Goal: Task Accomplishment & Management: Manage account settings

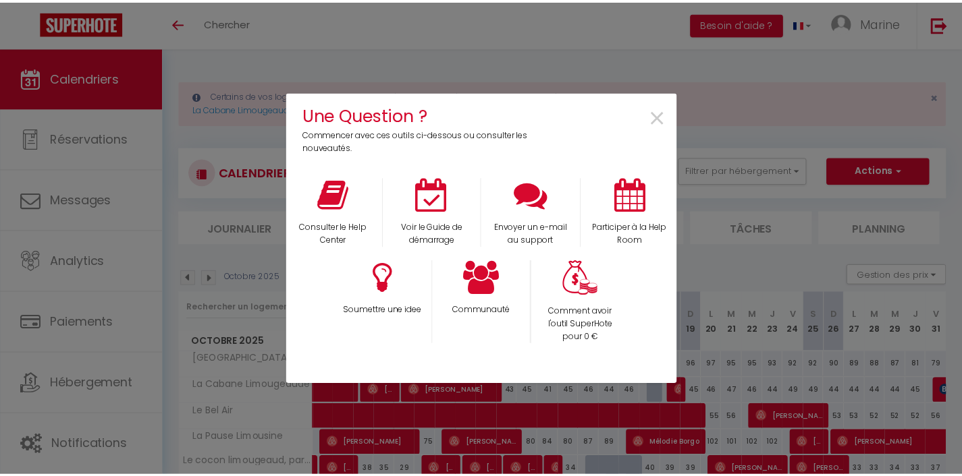
scroll to position [29, 0]
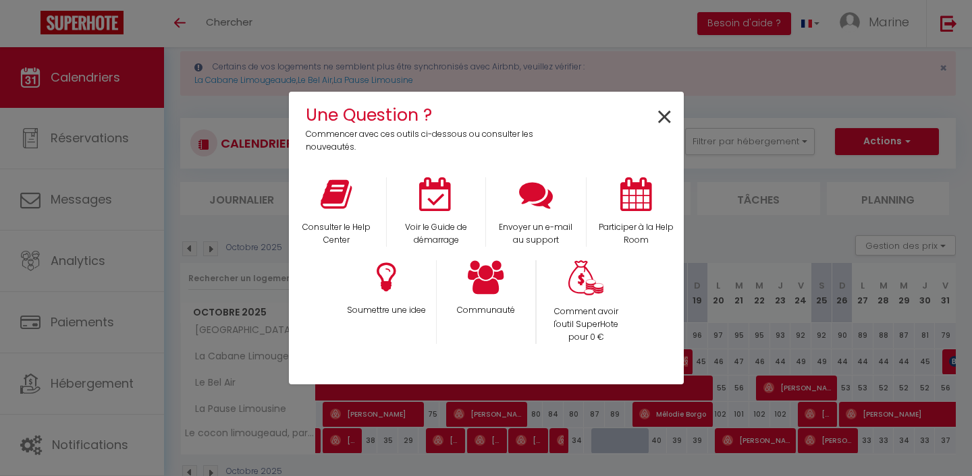
click at [664, 119] on span "×" at bounding box center [664, 117] width 18 height 43
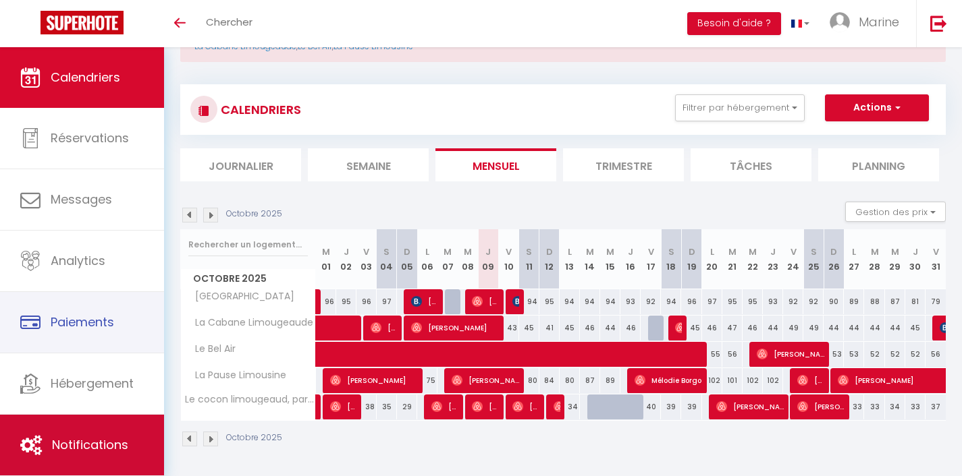
scroll to position [62, 0]
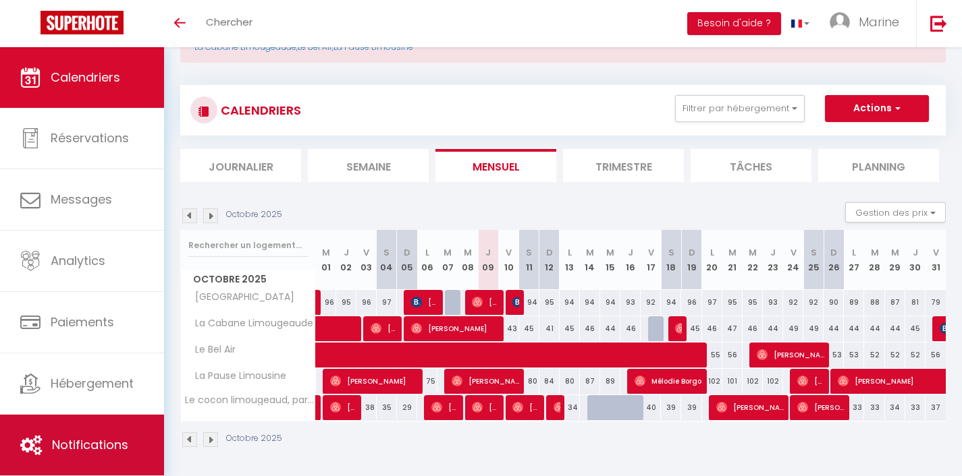
click at [90, 453] on span "Notifications" at bounding box center [90, 445] width 76 height 17
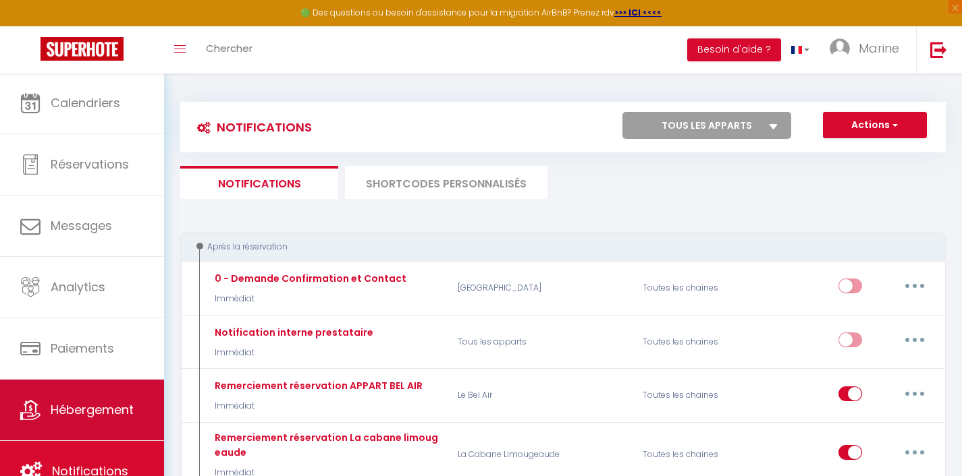
click at [94, 407] on span "Hébergement" at bounding box center [92, 410] width 83 height 17
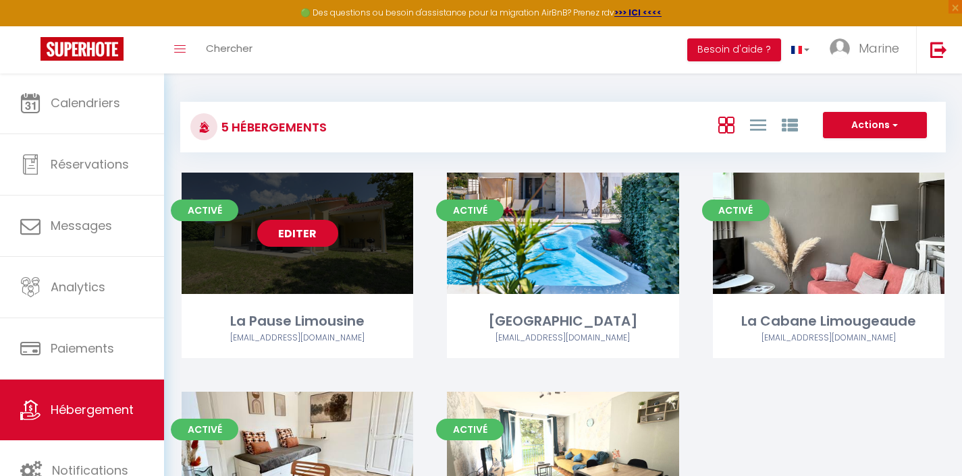
click at [300, 236] on link "Editer" at bounding box center [297, 233] width 81 height 27
click at [295, 227] on link "Editer" at bounding box center [297, 233] width 81 height 27
select select "3"
select select "2"
select select "1"
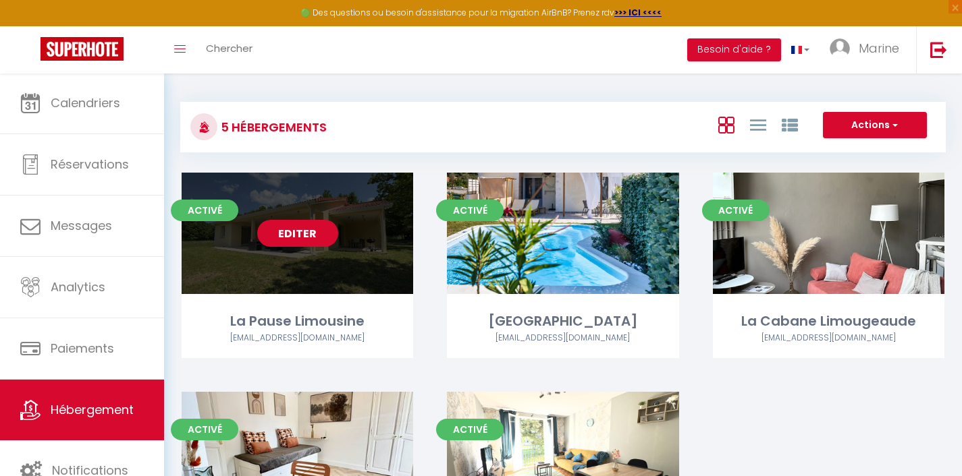
select select "1"
select select
select select "28"
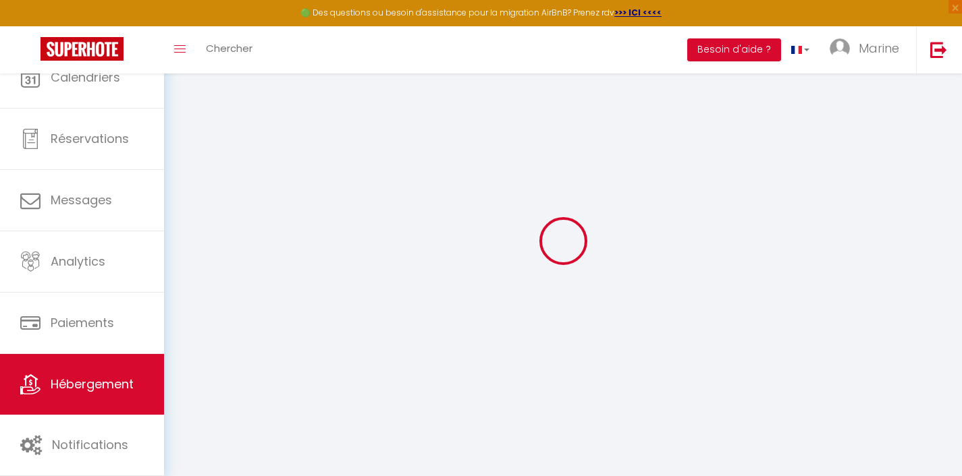
select select
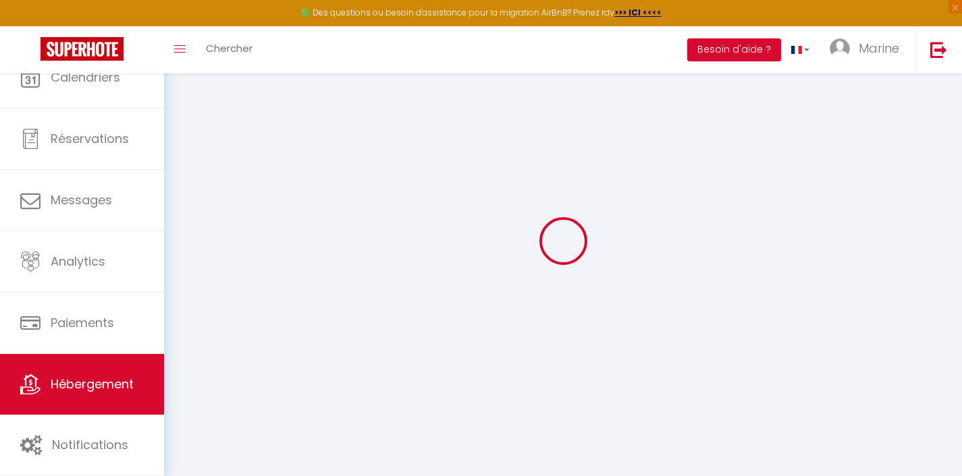
select select
checkbox input "false"
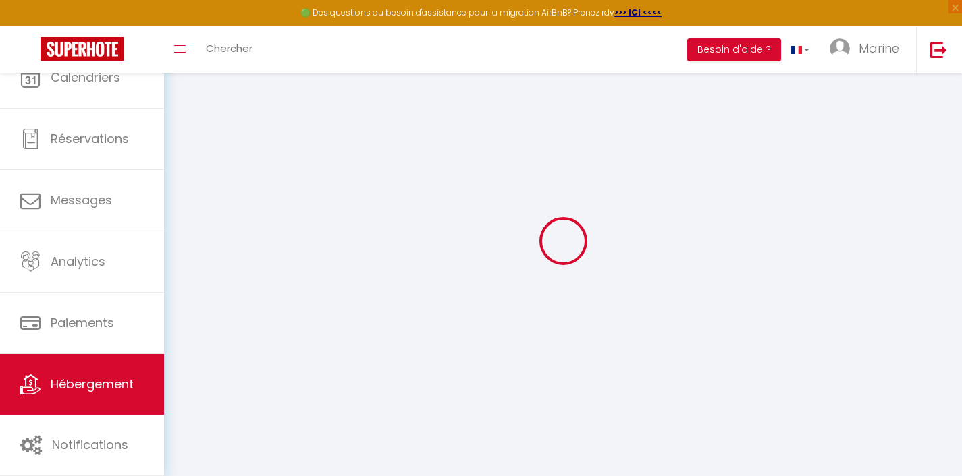
select select
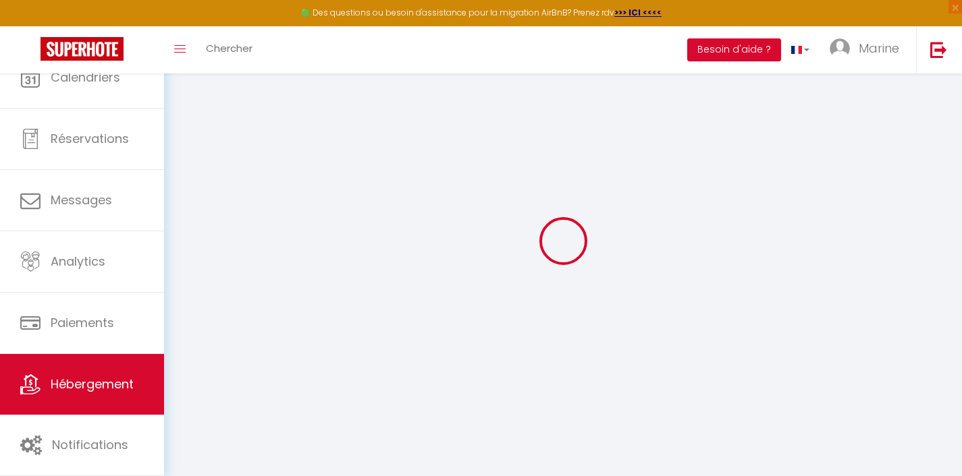
select select
checkbox input "false"
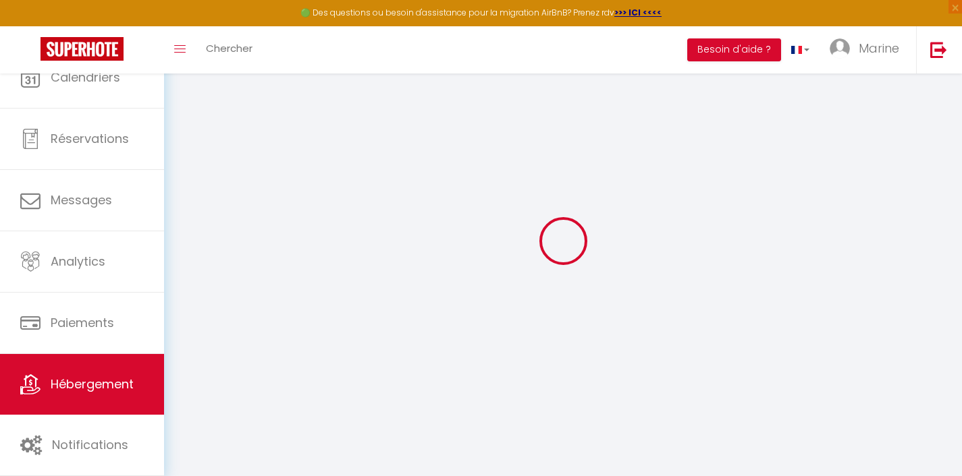
checkbox input "false"
select select
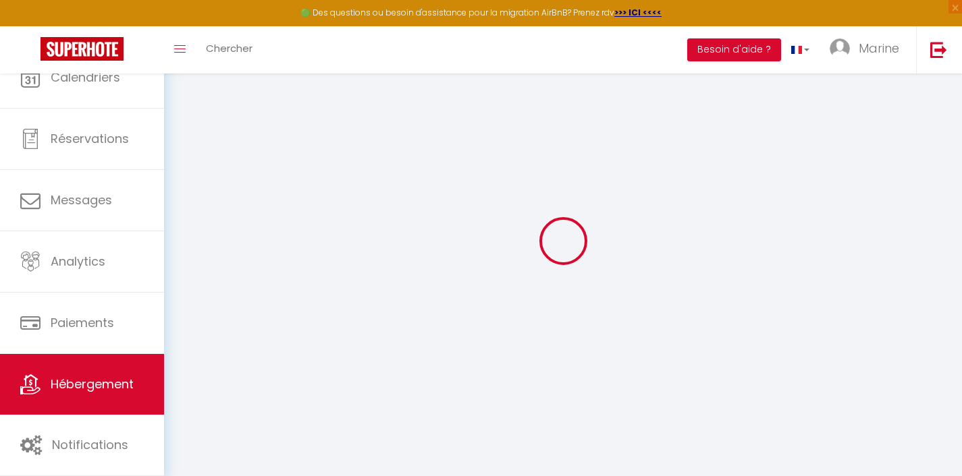
select select
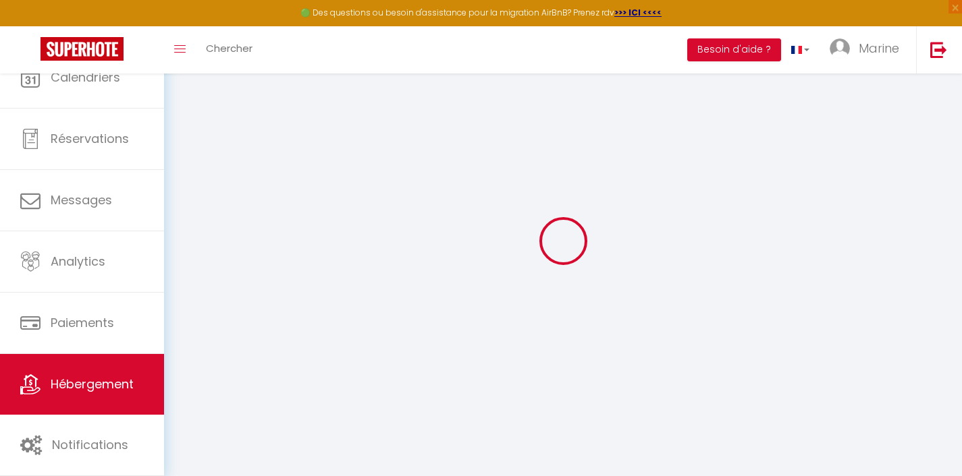
checkbox input "false"
select select
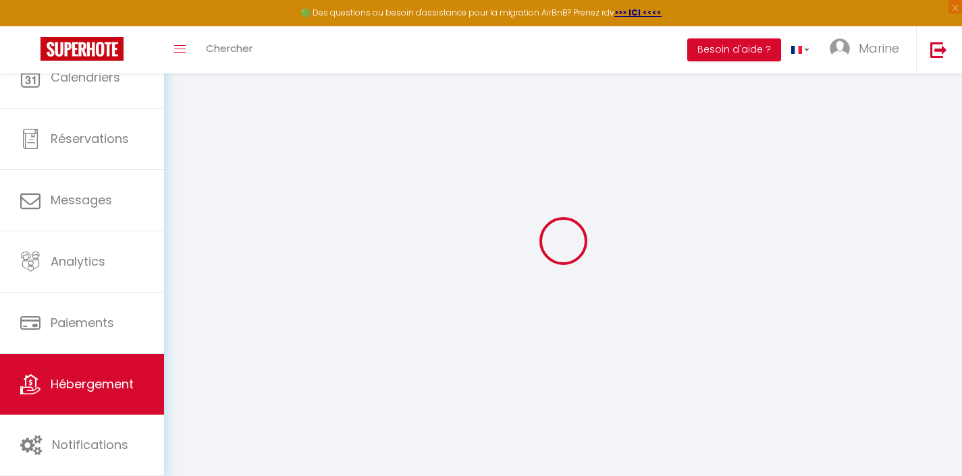
select select
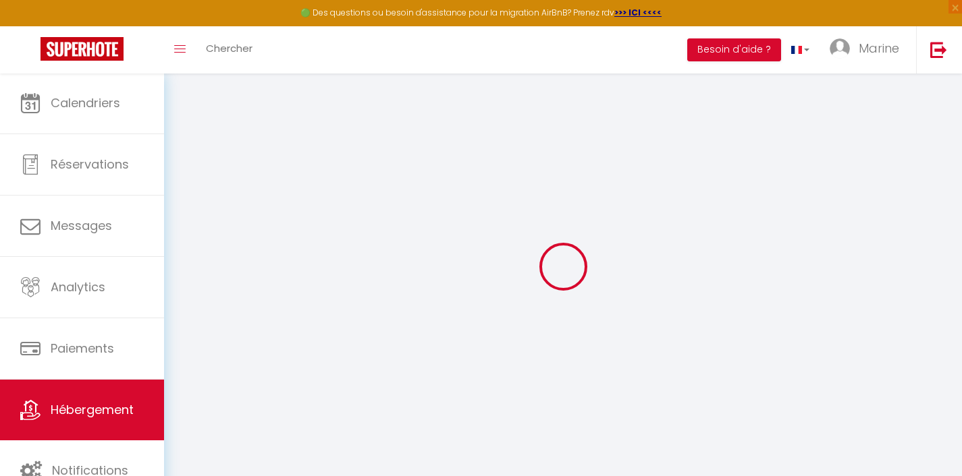
select select
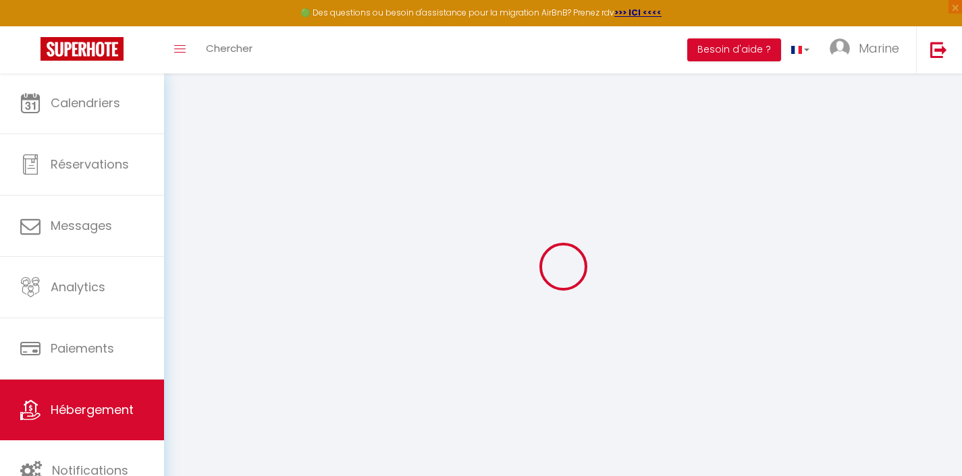
select select
checkbox input "false"
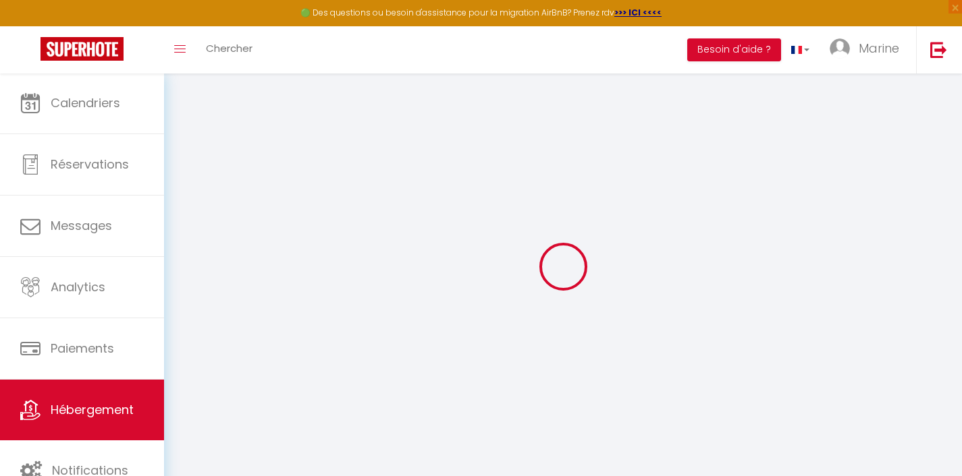
select select
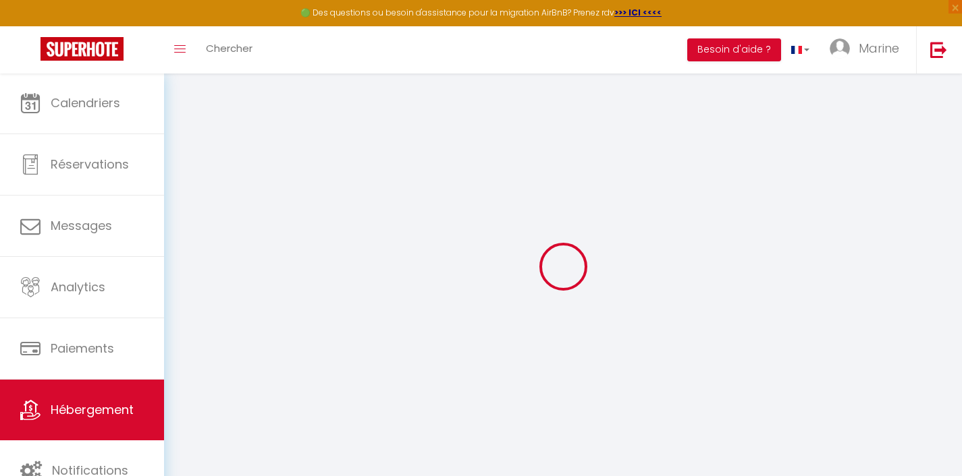
select select
checkbox input "false"
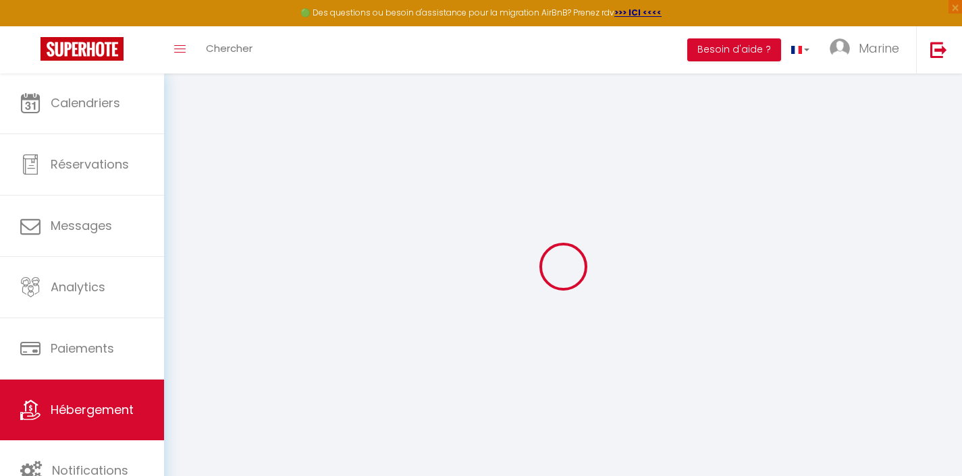
checkbox input "false"
select select
type input "La Pause Limousine"
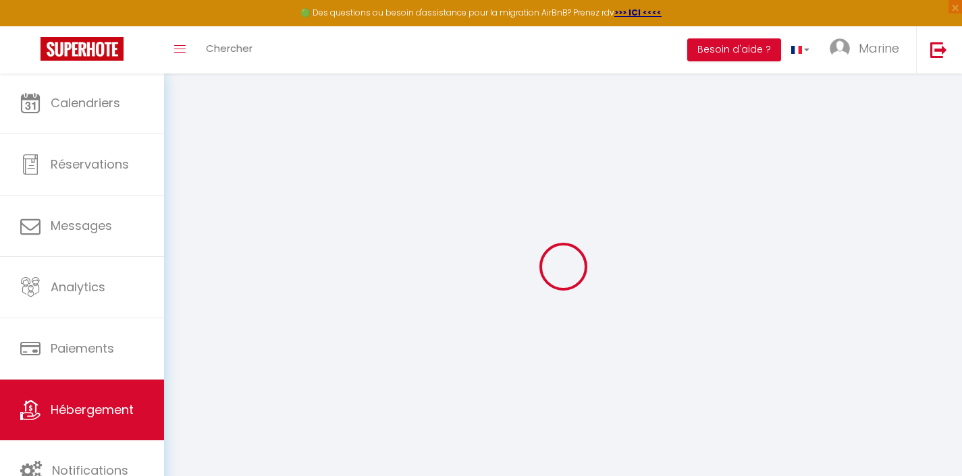
type input "[PERSON_NAME]"
select select "houses"
select select "6"
select select "3"
select select "2"
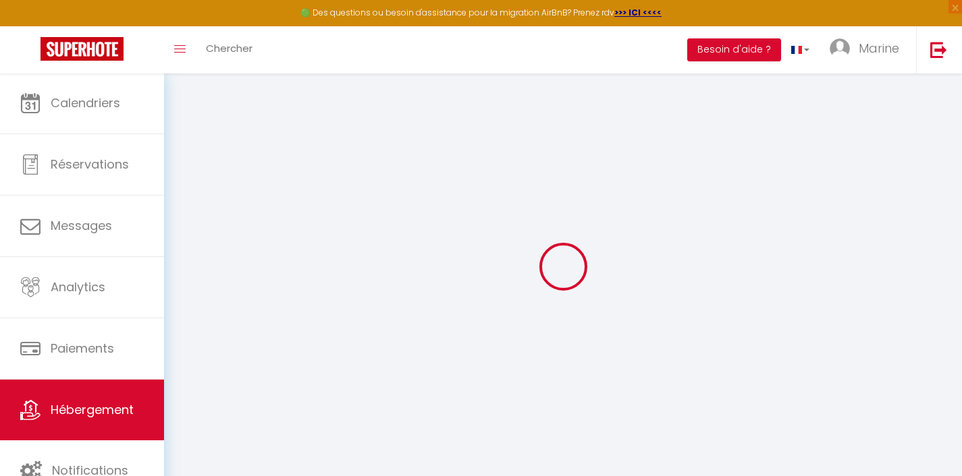
type input "80"
type input "120"
type input "1.87"
type input "500"
select select
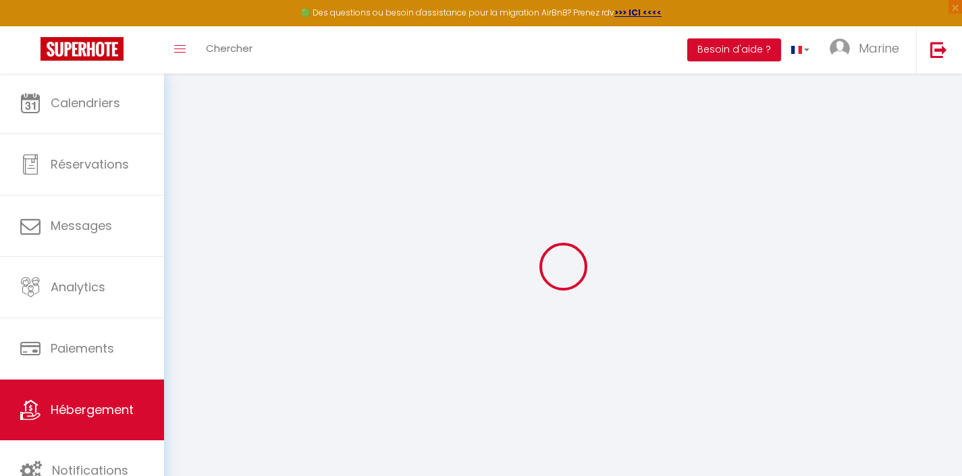
select select
type input "7 ALLEE DE LAGE"
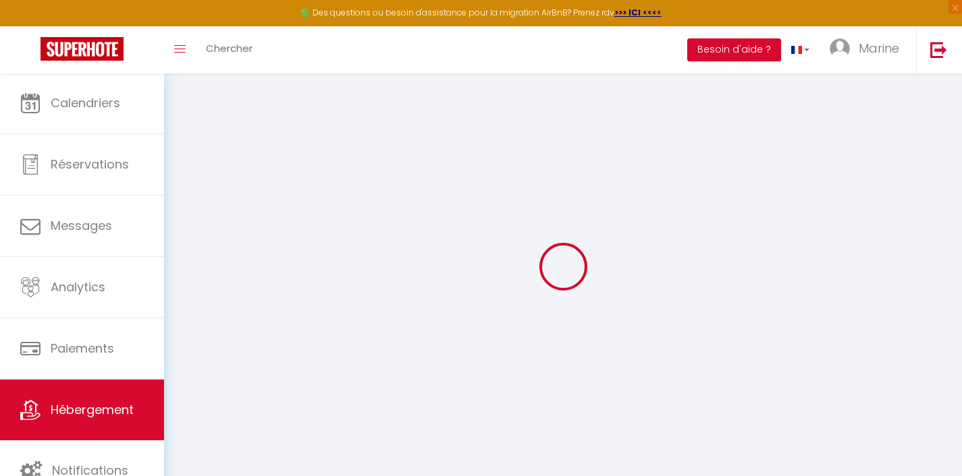
type input "87220"
type input "Feytiat"
type input "[EMAIL_ADDRESS][DOMAIN_NAME]"
select select "14868"
checkbox input "false"
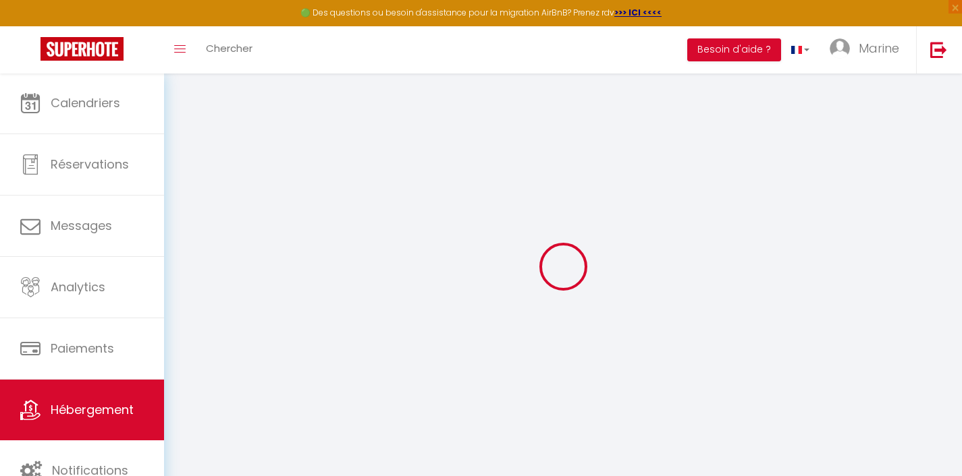
checkbox input "false"
type input "0"
type input "120"
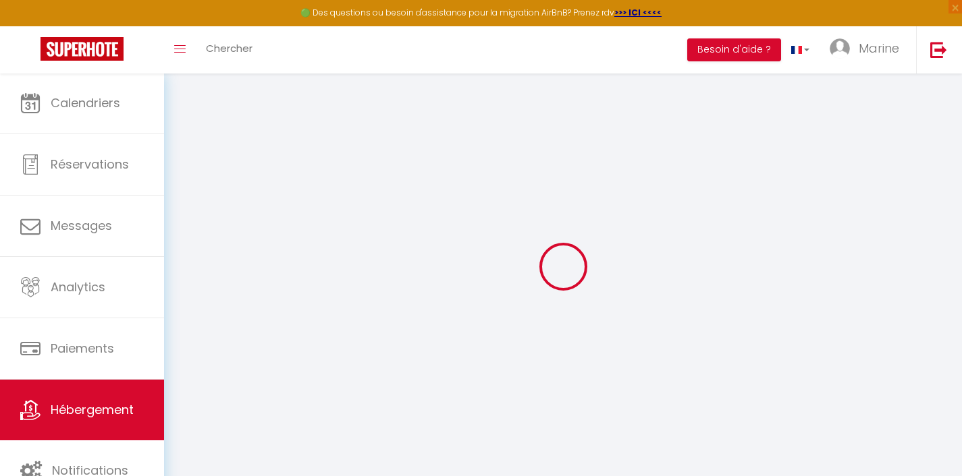
type input "0"
select select
checkbox input "false"
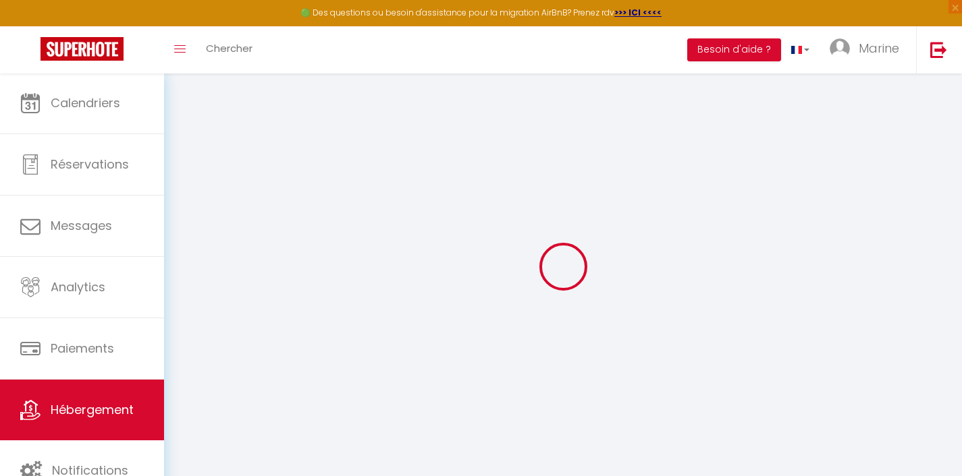
checkbox input "false"
select select
select select "16:00"
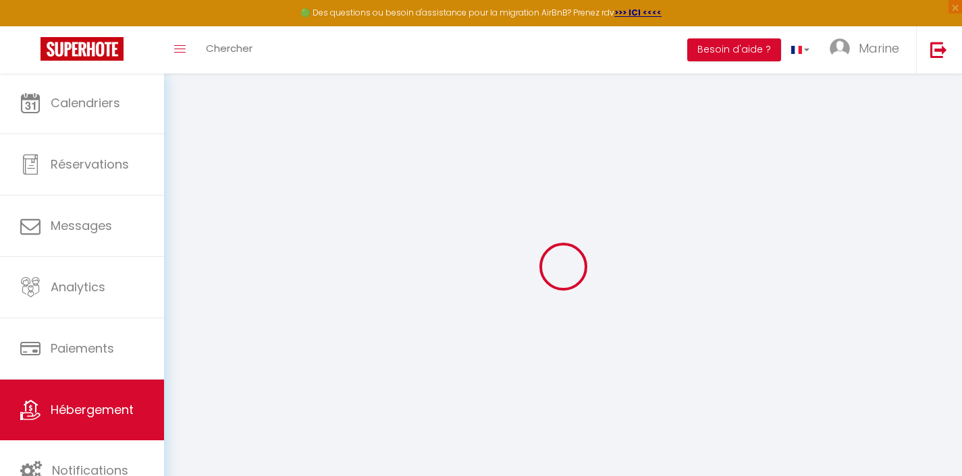
select select
select select "11:00"
select select "30"
select select "120"
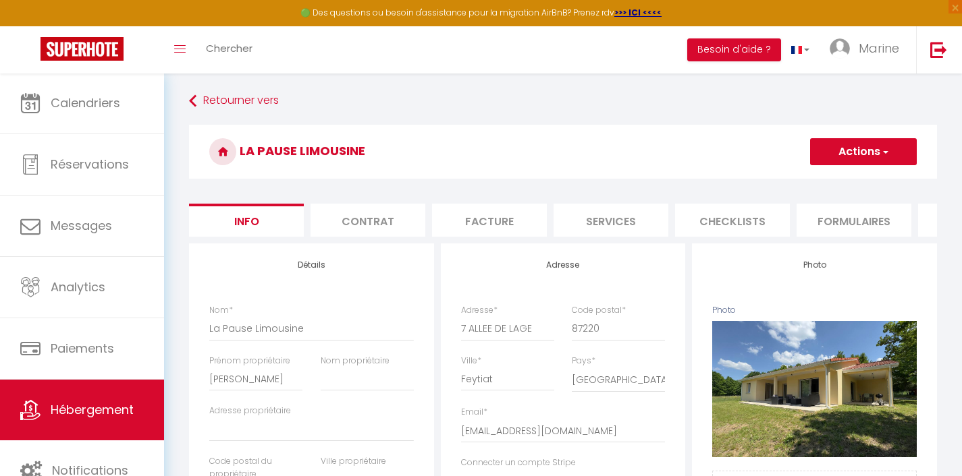
click at [498, 216] on li "Facture" at bounding box center [489, 220] width 115 height 33
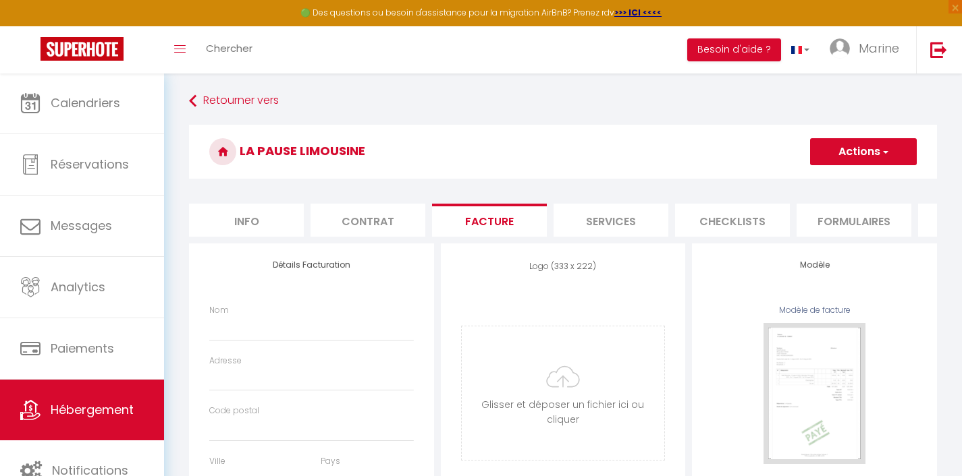
select select
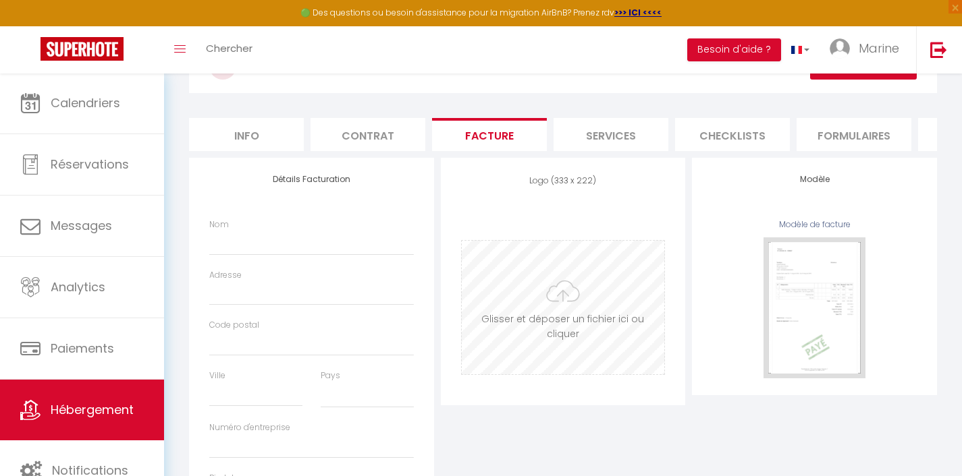
scroll to position [85, 0]
click at [277, 128] on li "Info" at bounding box center [246, 135] width 115 height 33
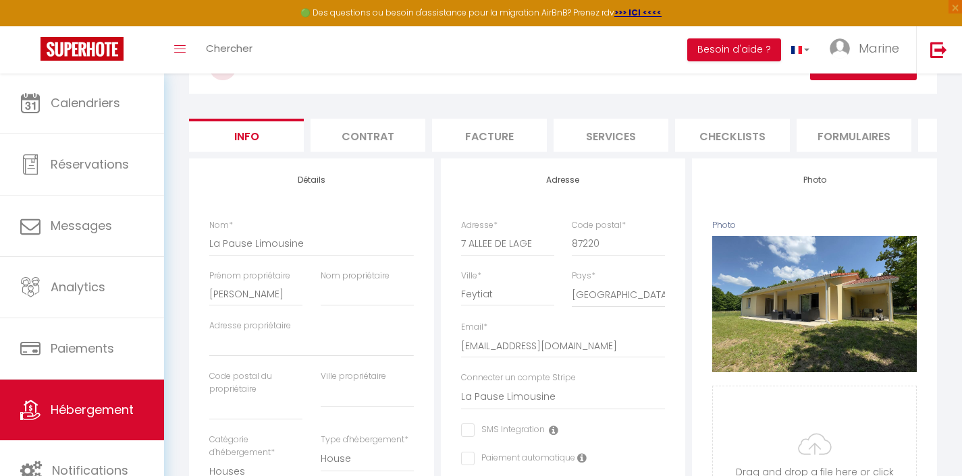
select select
checkbox input "false"
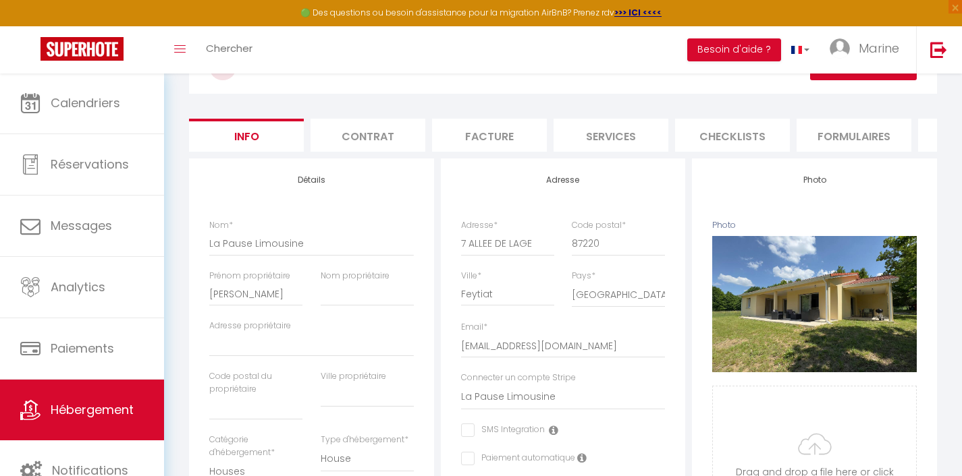
click at [261, 143] on li "Info" at bounding box center [246, 135] width 115 height 33
click at [265, 140] on li "Info" at bounding box center [246, 135] width 115 height 33
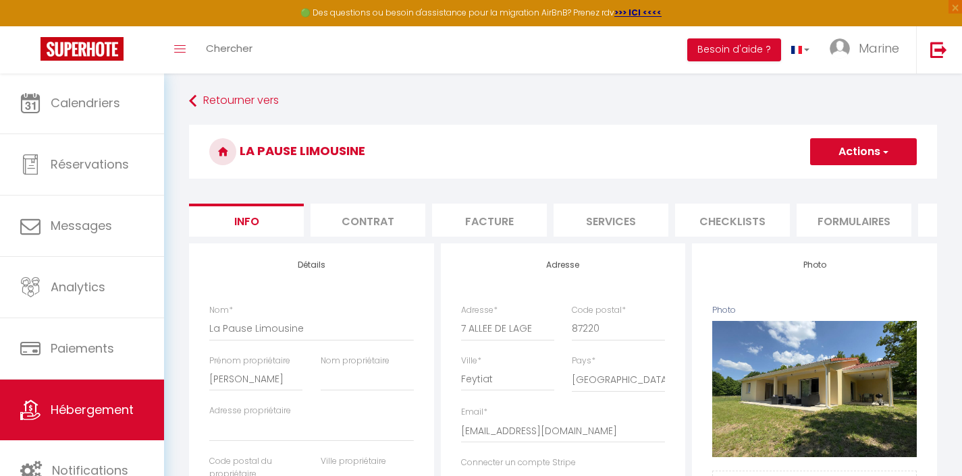
click at [469, 232] on li "Facture" at bounding box center [489, 220] width 115 height 33
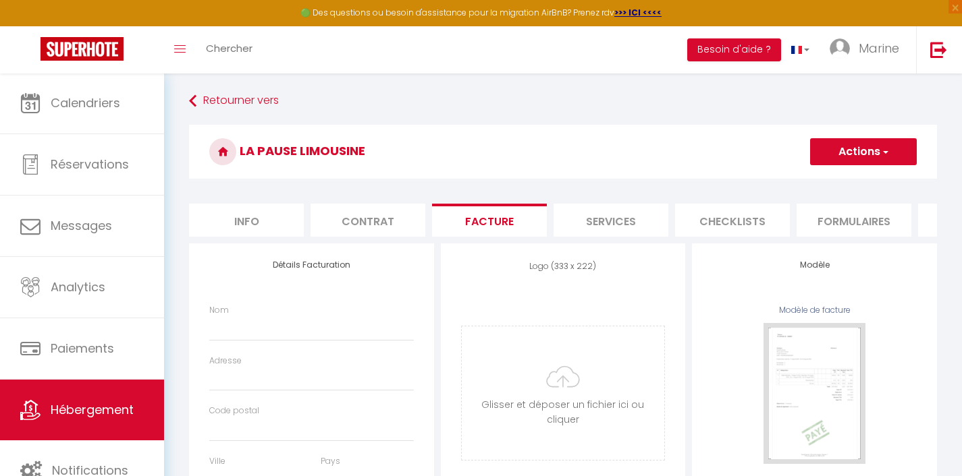
select select
